Goal: Task Accomplishment & Management: Use online tool/utility

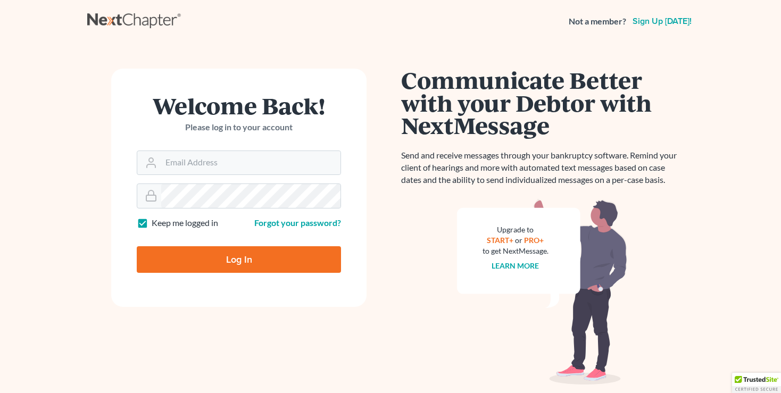
click at [173, 158] on input "Email Address" at bounding box center [250, 162] width 179 height 23
type input "[EMAIL_ADDRESS][DOMAIN_NAME]"
click at [192, 260] on input "Log In" at bounding box center [239, 259] width 204 height 27
type input "Thinking..."
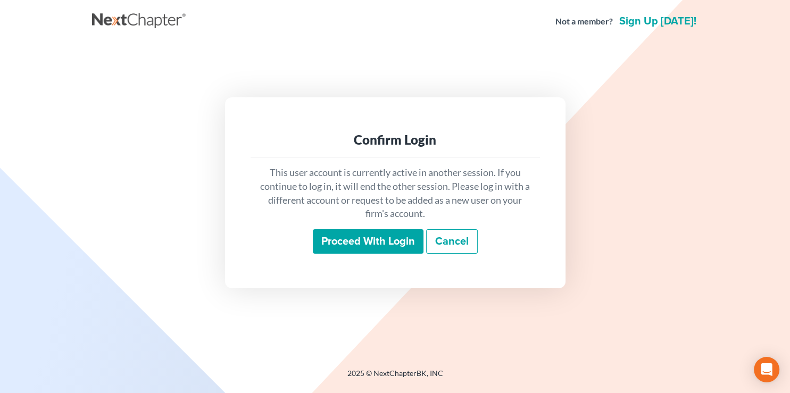
click at [353, 237] on input "Proceed with login" at bounding box center [368, 241] width 111 height 24
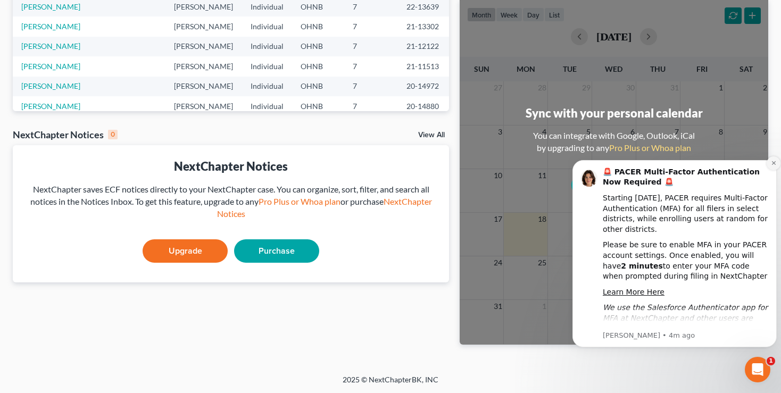
click at [770, 162] on button "Dismiss notification" at bounding box center [773, 163] width 14 height 14
